Goal: Transaction & Acquisition: Download file/media

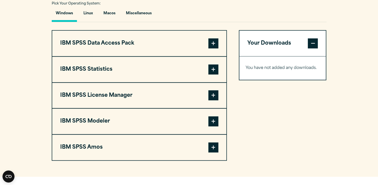
click at [214, 66] on span at bounding box center [214, 69] width 10 height 10
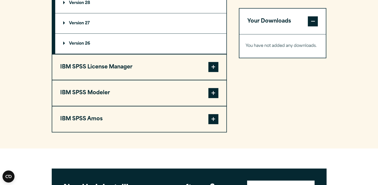
click at [212, 92] on span at bounding box center [214, 93] width 10 height 10
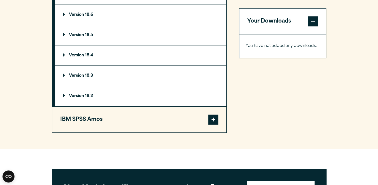
scroll to position [501, 0]
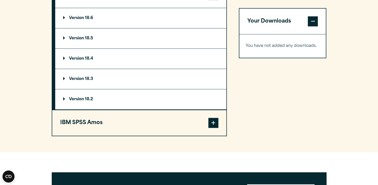
click at [66, 14] on summary "Version 18.6" at bounding box center [140, 18] width 171 height 20
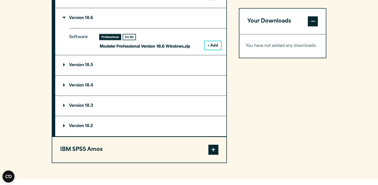
click at [211, 43] on button "+ Add" at bounding box center [213, 45] width 17 height 9
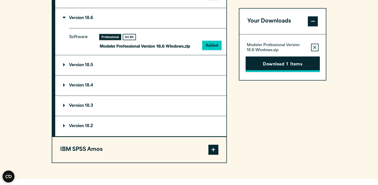
click at [291, 64] on button "Download 1 Items" at bounding box center [283, 64] width 74 height 16
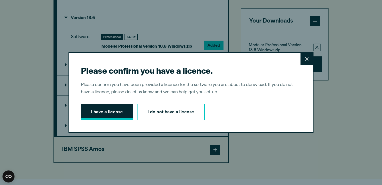
click at [113, 112] on button "I have a license" at bounding box center [107, 112] width 52 height 16
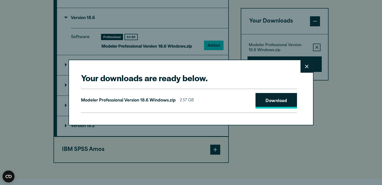
click at [276, 102] on link "Download" at bounding box center [277, 101] width 42 height 16
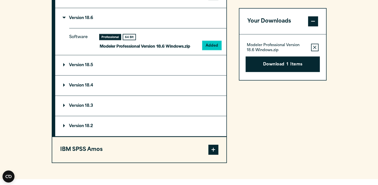
click at [369, 45] on div "Your downloads are ready below. Close Modeler Professional Version 18.6 Windows…" at bounding box center [189, 92] width 378 height 185
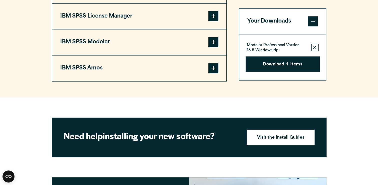
scroll to position [501, 0]
